Goal: Task Accomplishment & Management: Use online tool/utility

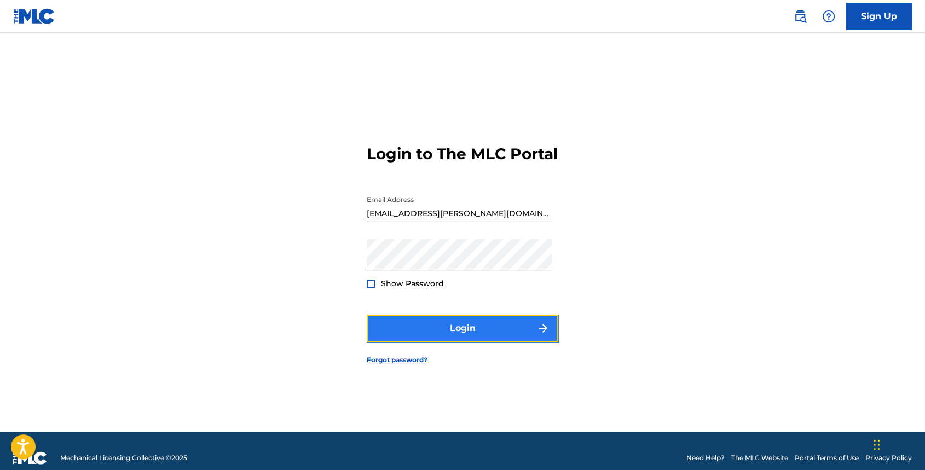
click at [488, 341] on button "Login" at bounding box center [463, 328] width 192 height 27
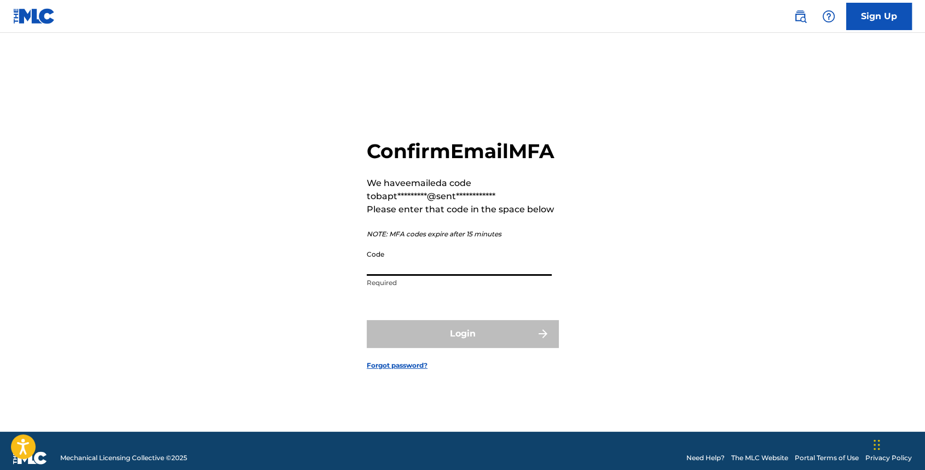
click at [416, 270] on input "Code" at bounding box center [459, 260] width 185 height 31
paste input "166592"
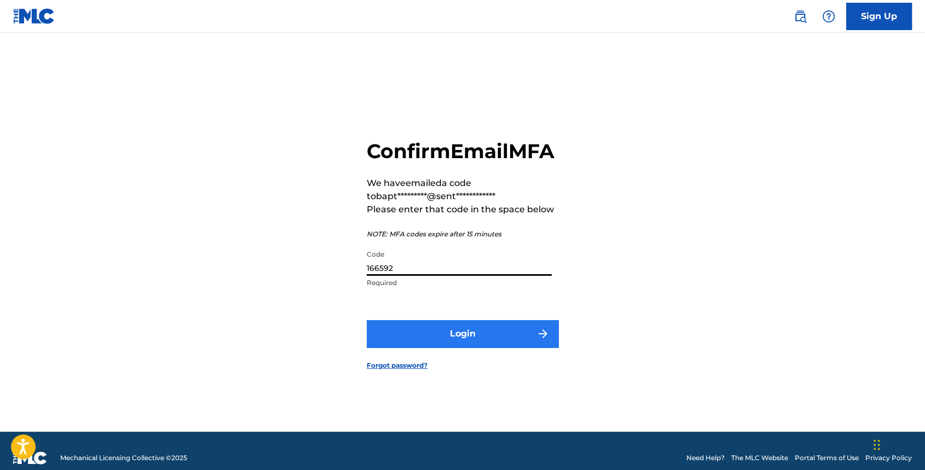
type input "166592"
click at [459, 348] on button "Login" at bounding box center [463, 333] width 192 height 27
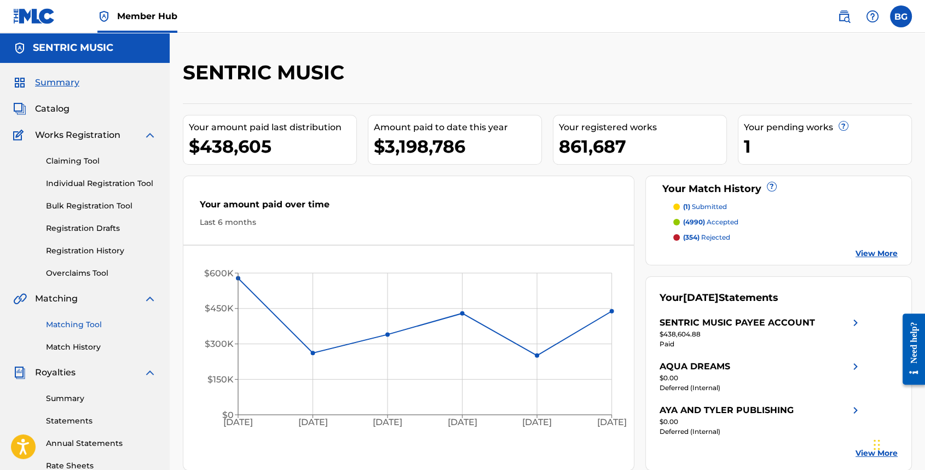
click at [80, 324] on link "Matching Tool" at bounding box center [101, 324] width 111 height 11
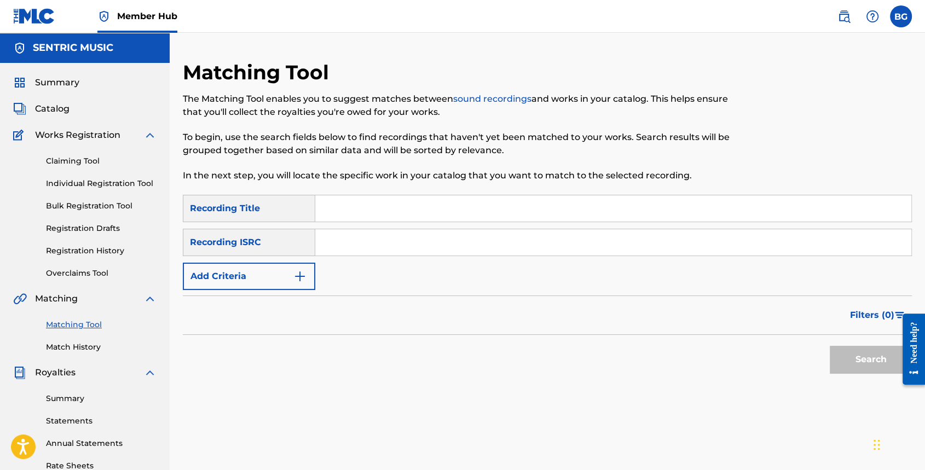
click at [371, 214] on input "Search Form" at bounding box center [613, 208] width 596 height 26
click at [253, 239] on div "Recording ISRC" at bounding box center [249, 242] width 132 height 27
click at [331, 250] on input "Search Form" at bounding box center [613, 242] width 596 height 26
paste input "USSM11703595"
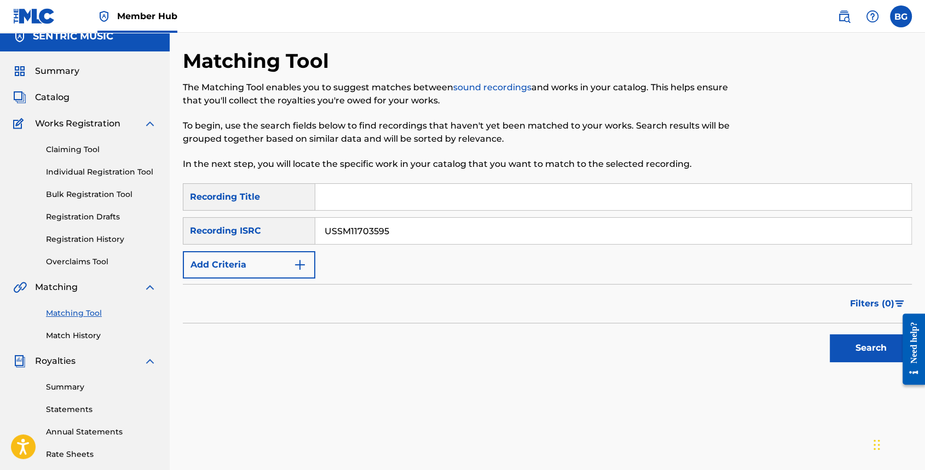
scroll to position [73, 0]
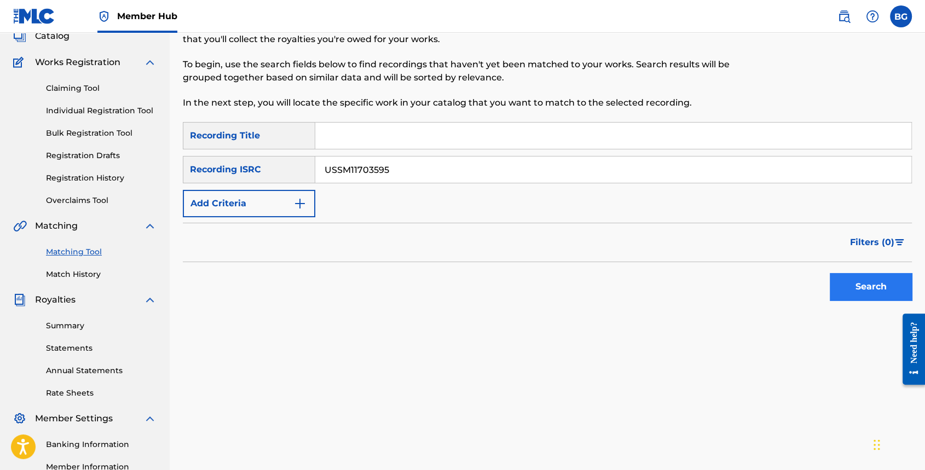
type input "USSM11703595"
click at [847, 293] on button "Search" at bounding box center [871, 286] width 82 height 27
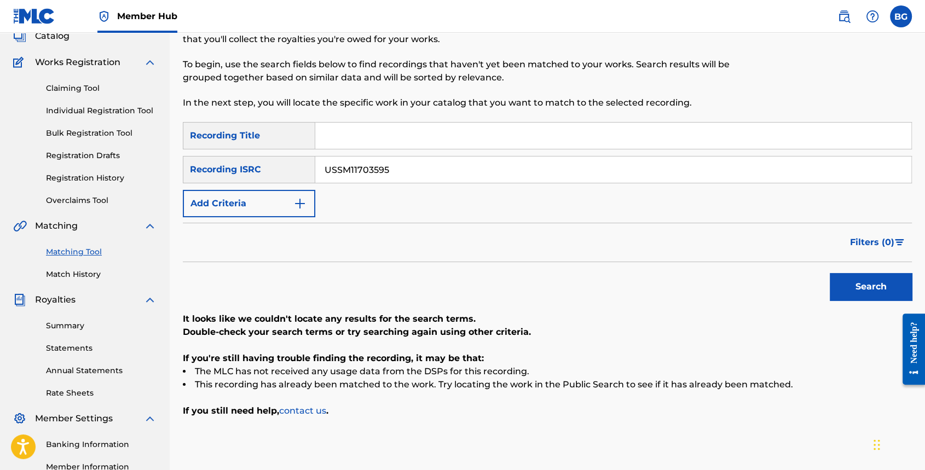
click at [393, 145] on input "Search Form" at bounding box center [613, 136] width 596 height 26
type input "sign of the times"
click at [830, 273] on button "Search" at bounding box center [871, 286] width 82 height 27
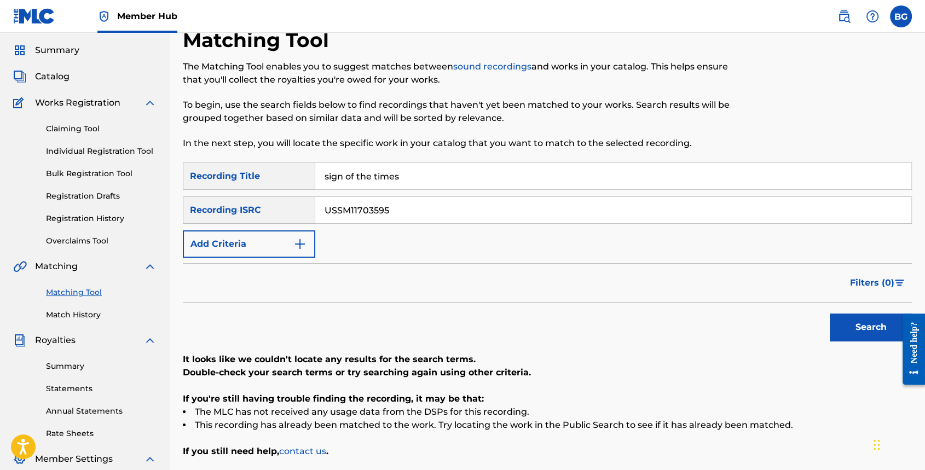
scroll to position [0, 0]
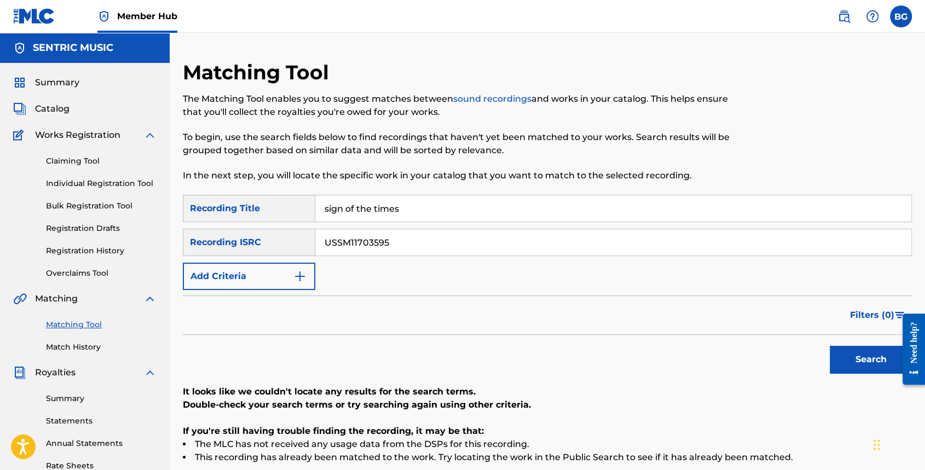
click at [242, 217] on div "Recording Title" at bounding box center [249, 208] width 132 height 27
drag, startPoint x: 250, startPoint y: 205, endPoint x: 257, endPoint y: 228, distance: 24.8
click at [251, 206] on div "Recording Title" at bounding box center [249, 208] width 132 height 27
click at [256, 253] on div "Recording ISRC" at bounding box center [249, 242] width 132 height 27
drag, startPoint x: 254, startPoint y: 247, endPoint x: 252, endPoint y: 277, distance: 30.2
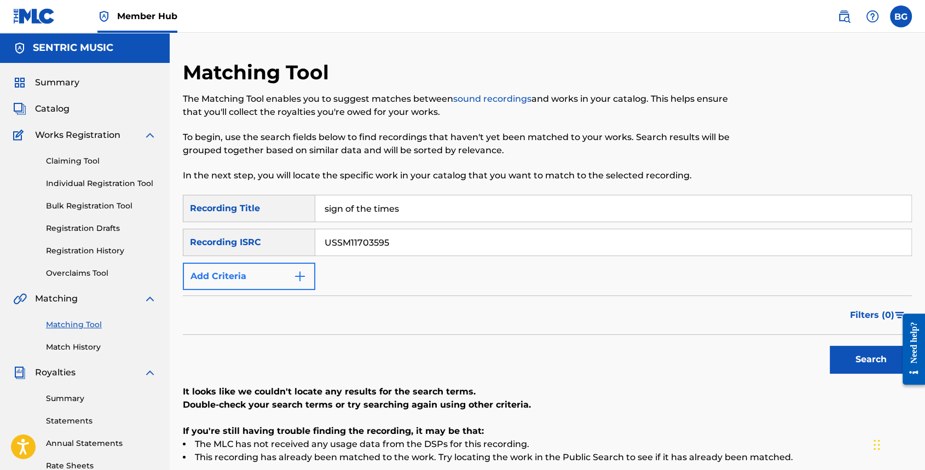
click at [254, 248] on div "Recording ISRC" at bounding box center [249, 242] width 132 height 27
click at [251, 284] on button "Add Criteria" at bounding box center [249, 276] width 132 height 27
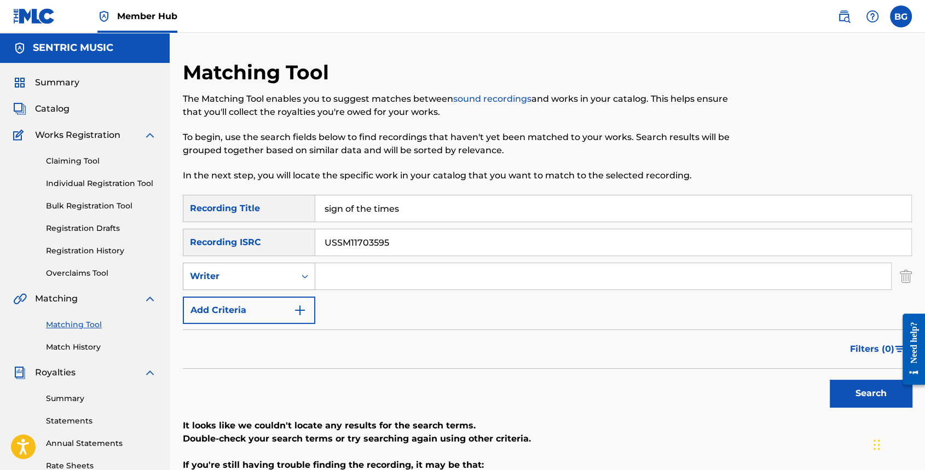
click at [263, 276] on div "Writer" at bounding box center [239, 276] width 99 height 13
click at [269, 306] on div "Recording Artist" at bounding box center [248, 303] width 131 height 27
drag, startPoint x: 374, startPoint y: 280, endPoint x: 386, endPoint y: 270, distance: 15.1
click at [374, 280] on input "Search Form" at bounding box center [603, 276] width 576 height 26
type input "[PERSON_NAME]"
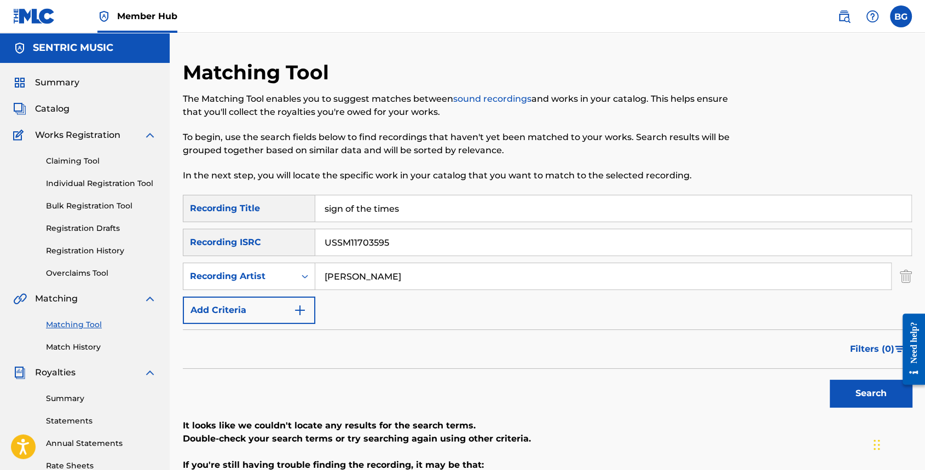
click at [830, 380] on button "Search" at bounding box center [871, 393] width 82 height 27
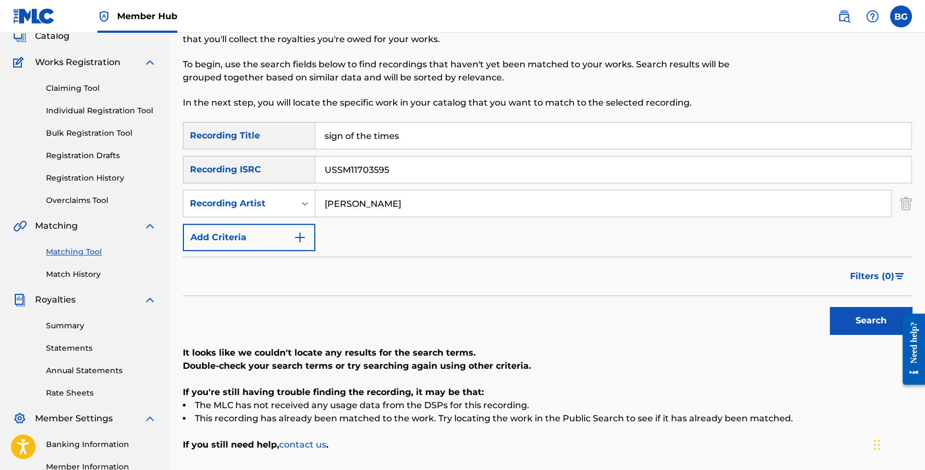
drag, startPoint x: 380, startPoint y: 155, endPoint x: 382, endPoint y: 161, distance: 5.6
click at [381, 158] on div "USSM11703595" at bounding box center [613, 169] width 597 height 27
click at [385, 166] on input "USSM11703595" at bounding box center [613, 170] width 596 height 26
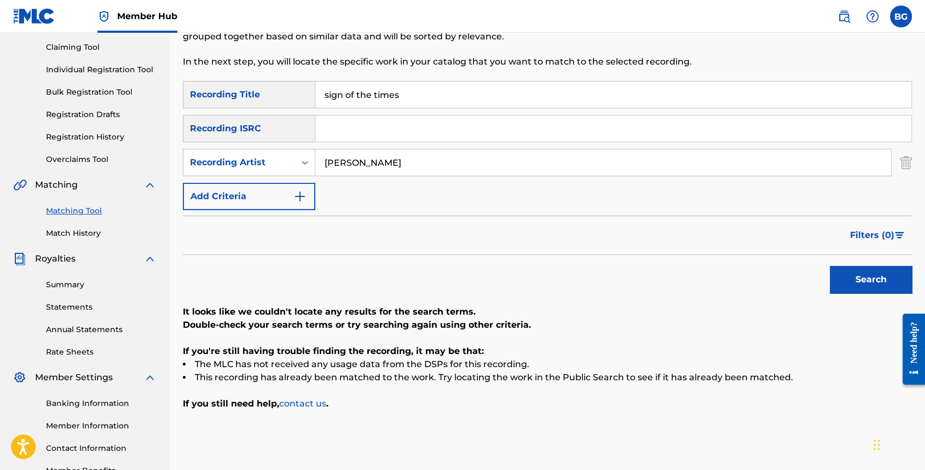
scroll to position [146, 0]
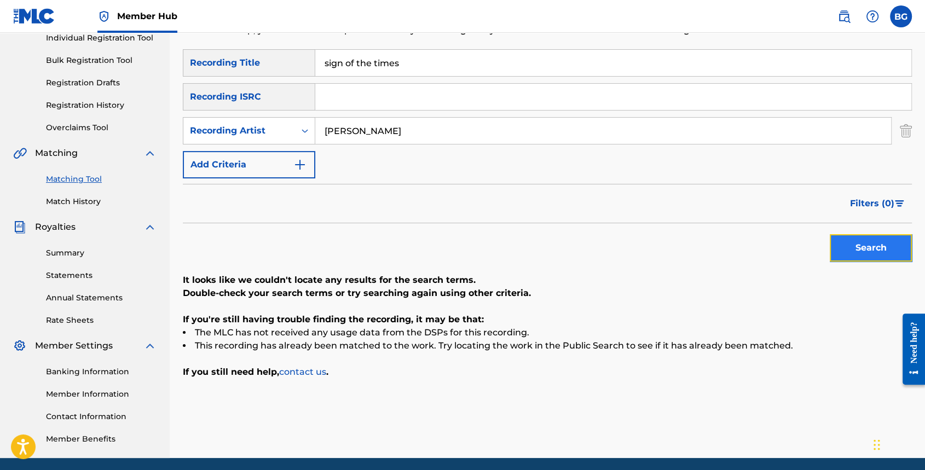
click at [863, 257] on button "Search" at bounding box center [871, 247] width 82 height 27
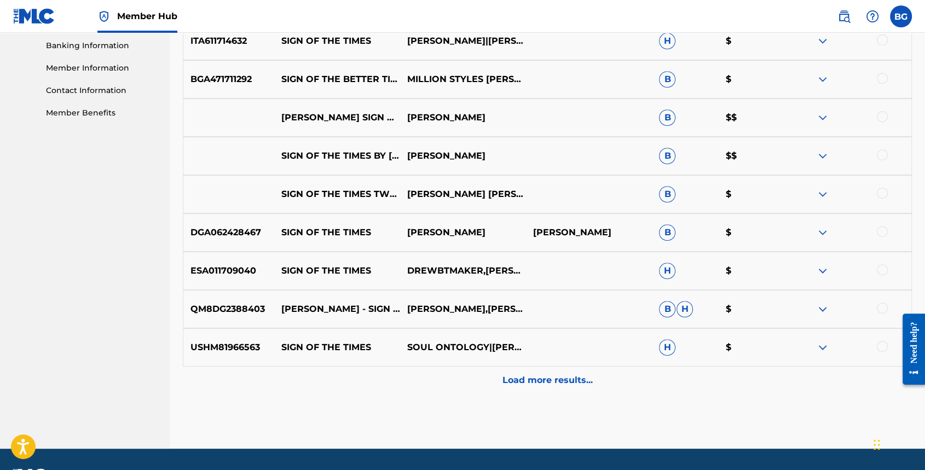
scroll to position [503, 0]
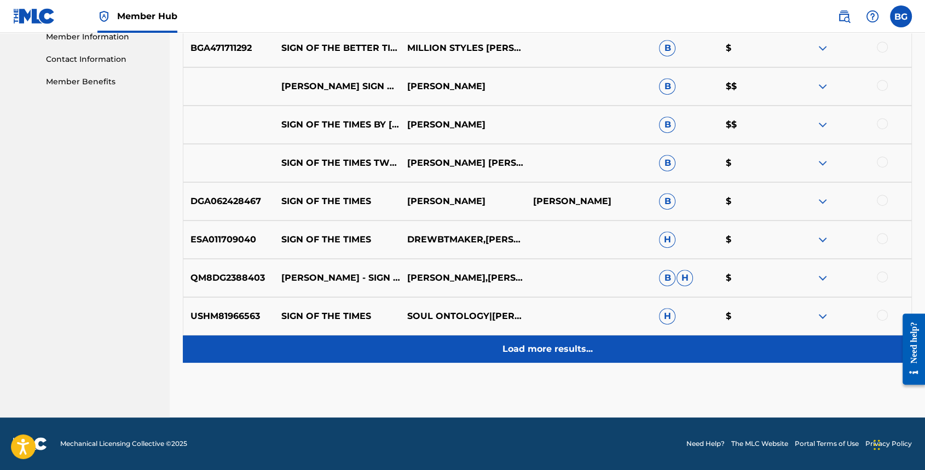
click at [544, 350] on p "Load more results..." at bounding box center [548, 349] width 90 height 13
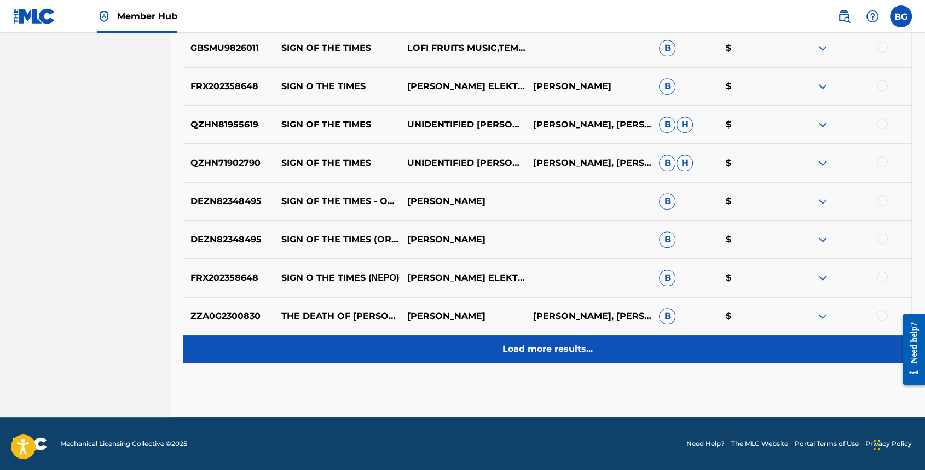
click at [530, 344] on p "Load more results..." at bounding box center [548, 349] width 90 height 13
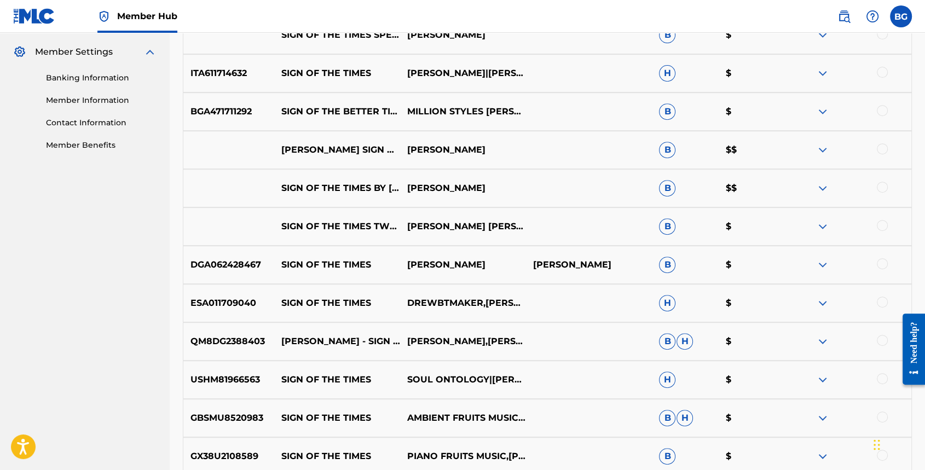
scroll to position [376, 0]
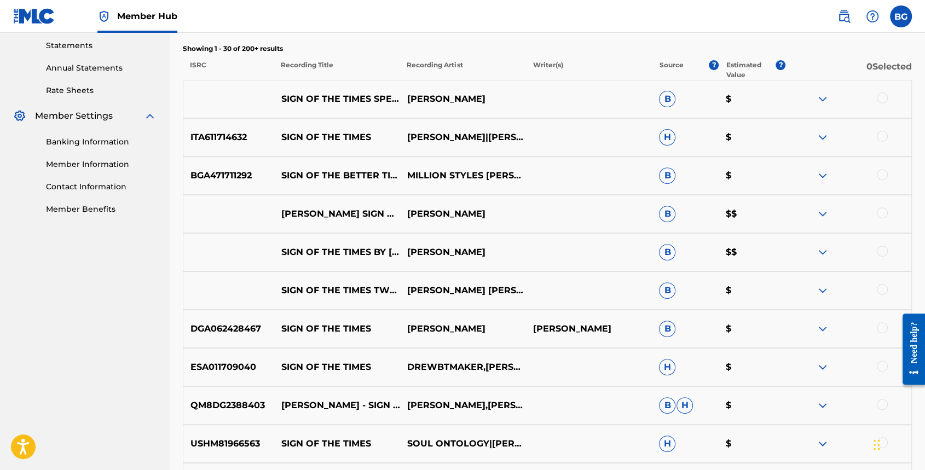
click at [752, 250] on p "$$" at bounding box center [752, 252] width 67 height 13
click at [752, 251] on p "$$" at bounding box center [752, 252] width 67 height 13
drag, startPoint x: 752, startPoint y: 251, endPoint x: 723, endPoint y: 250, distance: 29.0
click at [723, 250] on p "$$" at bounding box center [752, 252] width 67 height 13
click at [715, 215] on p "B" at bounding box center [685, 214] width 67 height 16
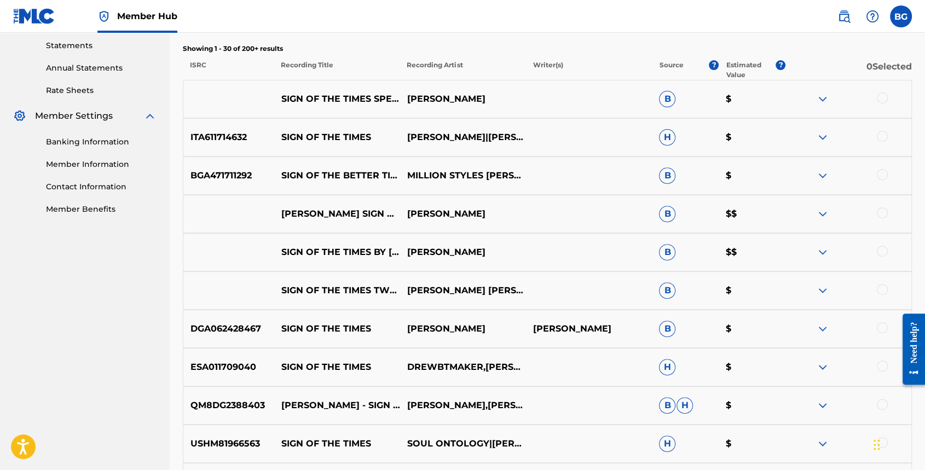
drag, startPoint x: 715, startPoint y: 215, endPoint x: 776, endPoint y: 210, distance: 61.0
click at [718, 214] on div "[PERSON_NAME] SIGN OF THE TIMES LIVE ON THE [PERSON_NAME] SHOW [PERSON_NAME] B …" at bounding box center [547, 214] width 729 height 38
click at [822, 207] on img at bounding box center [822, 213] width 13 height 13
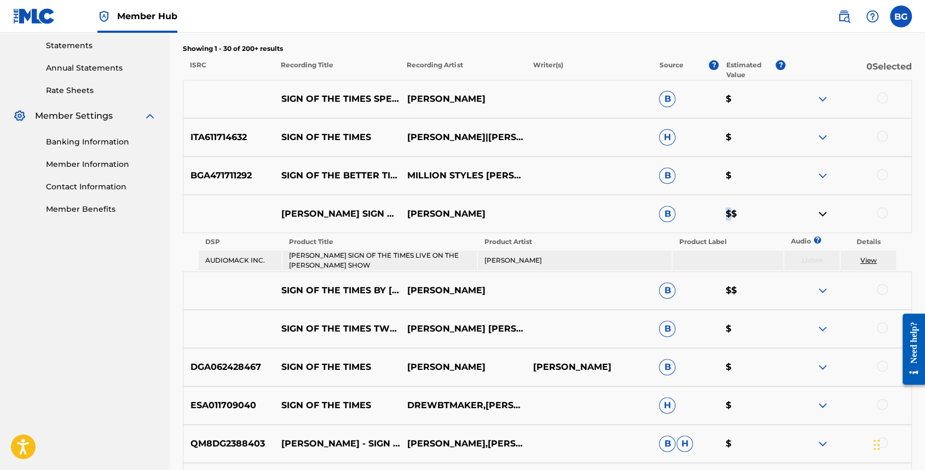
click at [822, 207] on img at bounding box center [822, 213] width 13 height 13
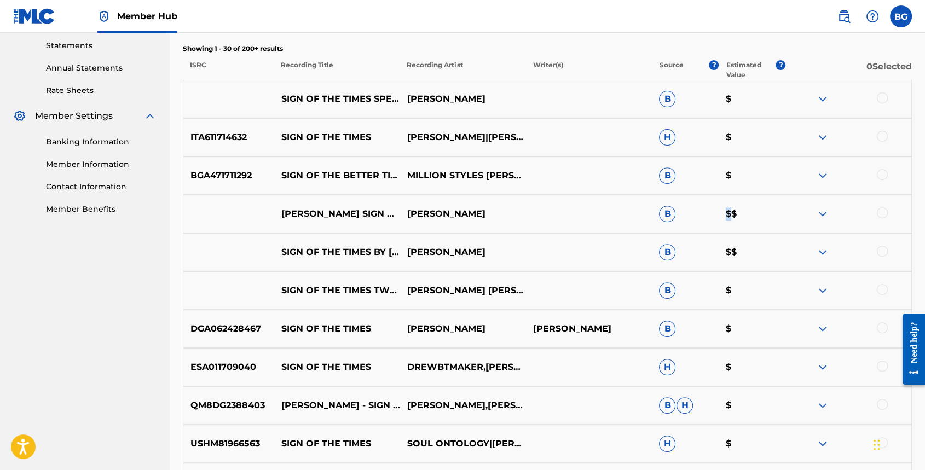
click at [822, 207] on img at bounding box center [822, 213] width 13 height 13
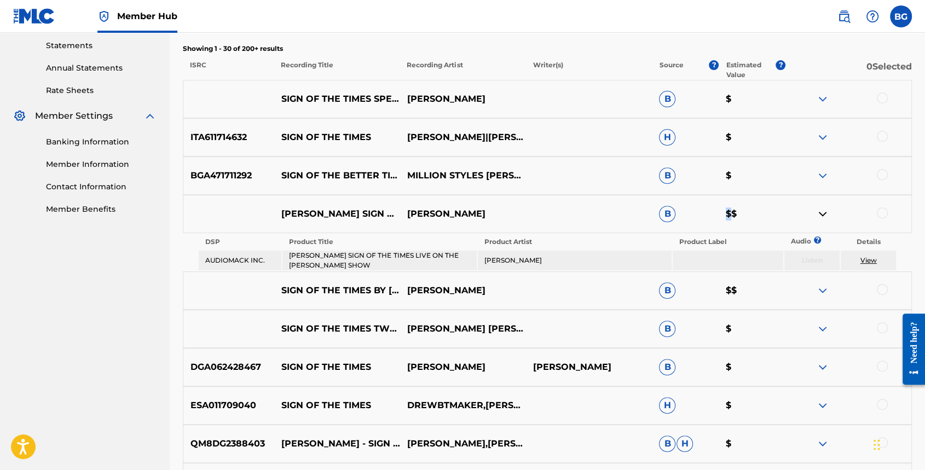
click at [822, 207] on img at bounding box center [822, 213] width 13 height 13
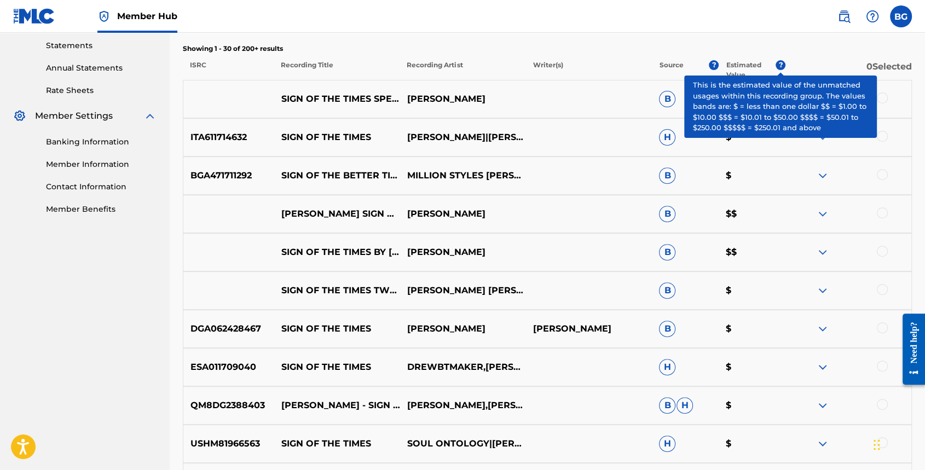
drag, startPoint x: 822, startPoint y: 207, endPoint x: 783, endPoint y: 67, distance: 145.3
click at [783, 67] on span "?" at bounding box center [781, 65] width 10 height 10
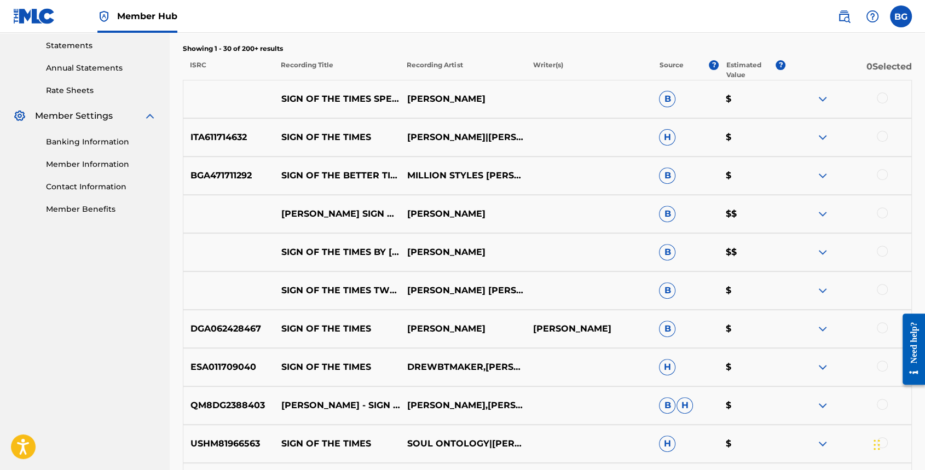
click at [759, 237] on div "SIGN OF THE TIMES BY [PERSON_NAME] BUT ITS EXTRA SAD [PERSON_NAME] B $$" at bounding box center [547, 252] width 729 height 38
click at [754, 246] on p "$$" at bounding box center [752, 252] width 67 height 13
click at [752, 253] on p "$$" at bounding box center [752, 252] width 67 height 13
click at [751, 215] on p "$$" at bounding box center [752, 213] width 67 height 13
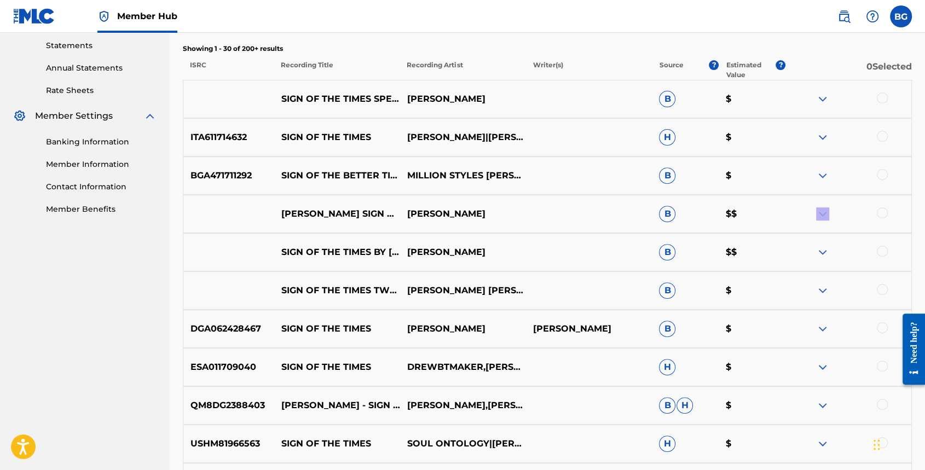
click at [751, 215] on p "$$" at bounding box center [752, 213] width 67 height 13
drag, startPoint x: 751, startPoint y: 215, endPoint x: 752, endPoint y: 246, distance: 31.2
